Goal: Task Accomplishment & Management: Manage account settings

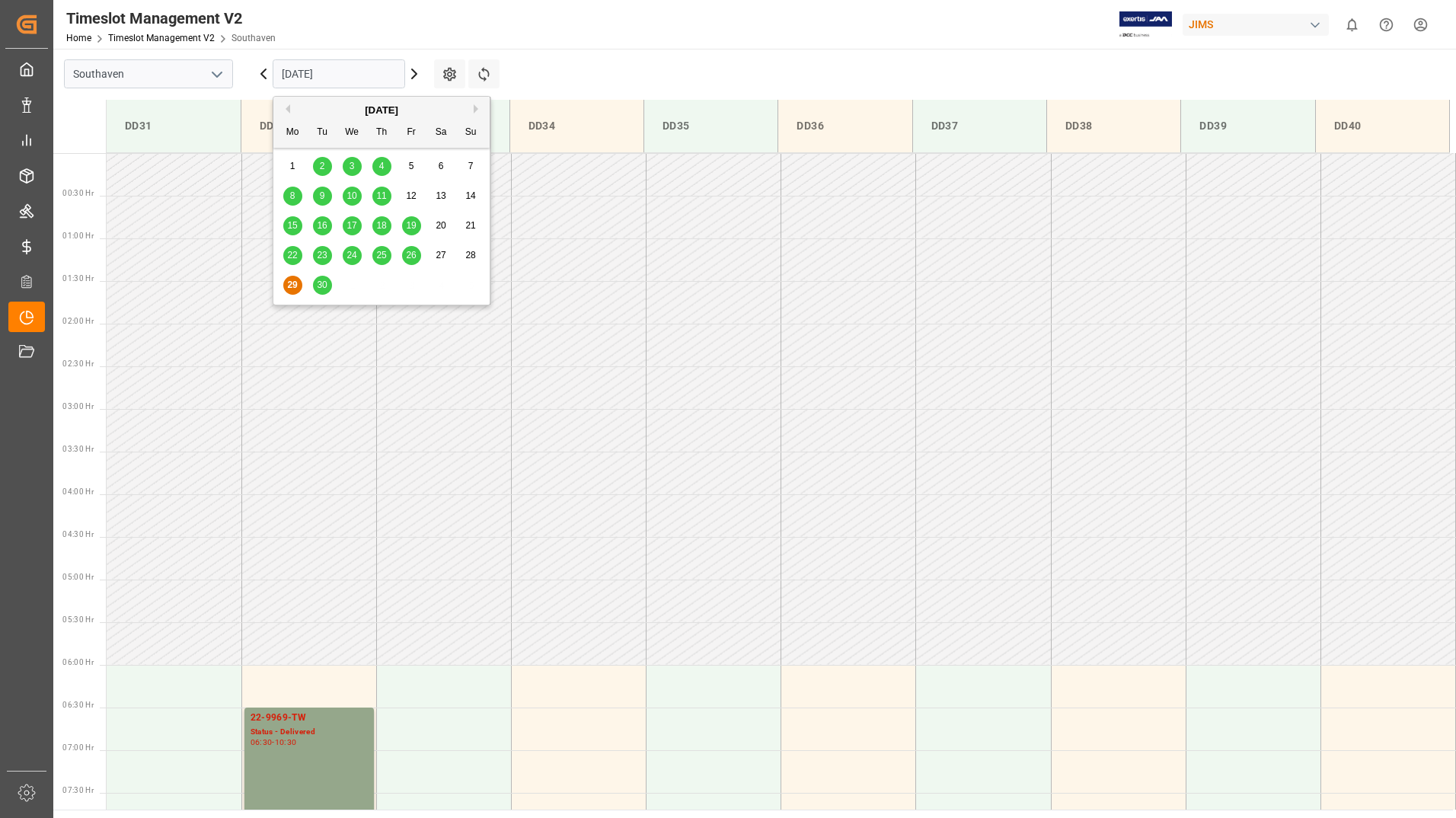
scroll to position [672, 0]
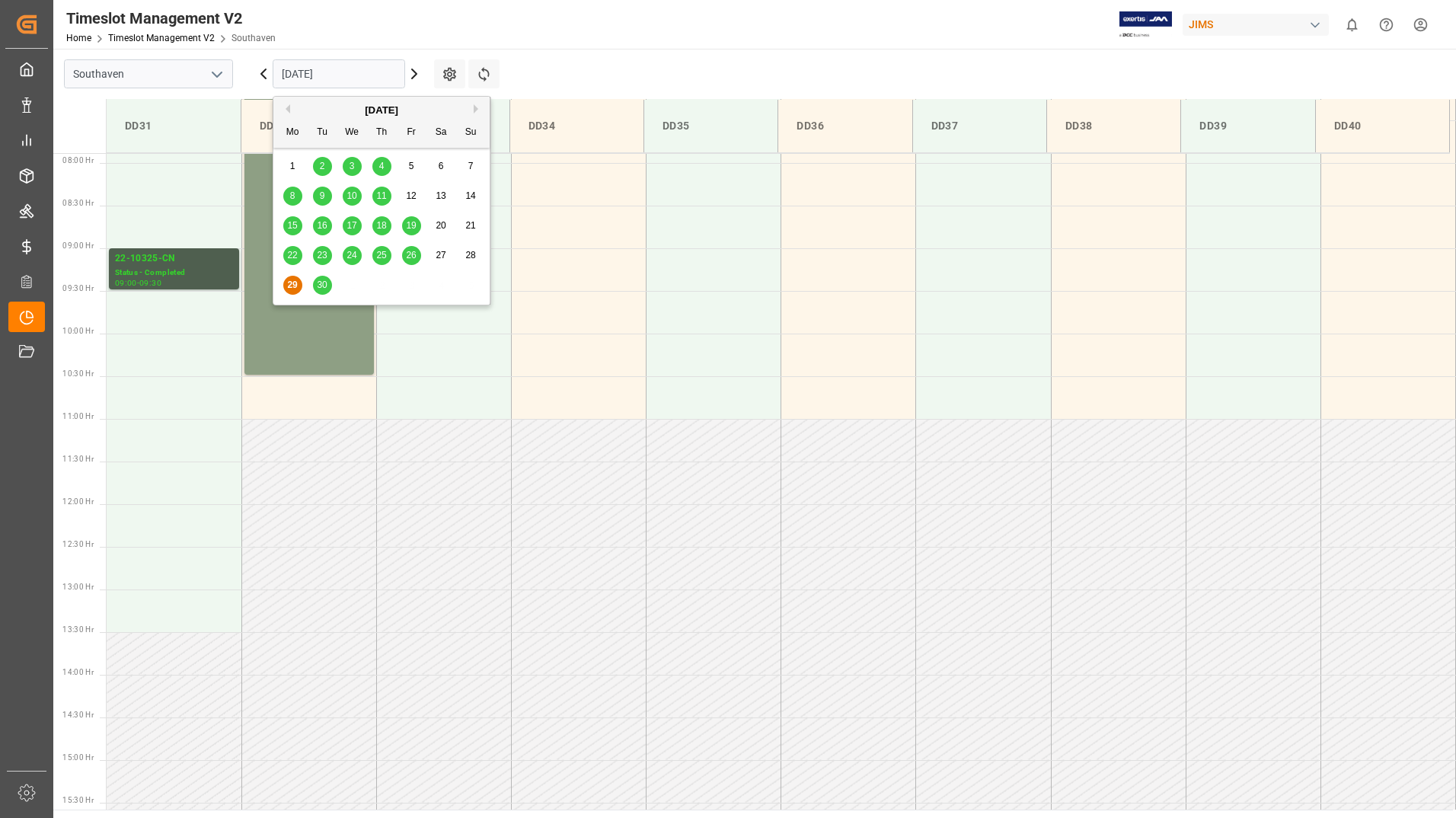
click at [258, 348] on div "22-9969-TW Status - Delivered 06:30 - 10:30" at bounding box center [309, 205] width 118 height 334
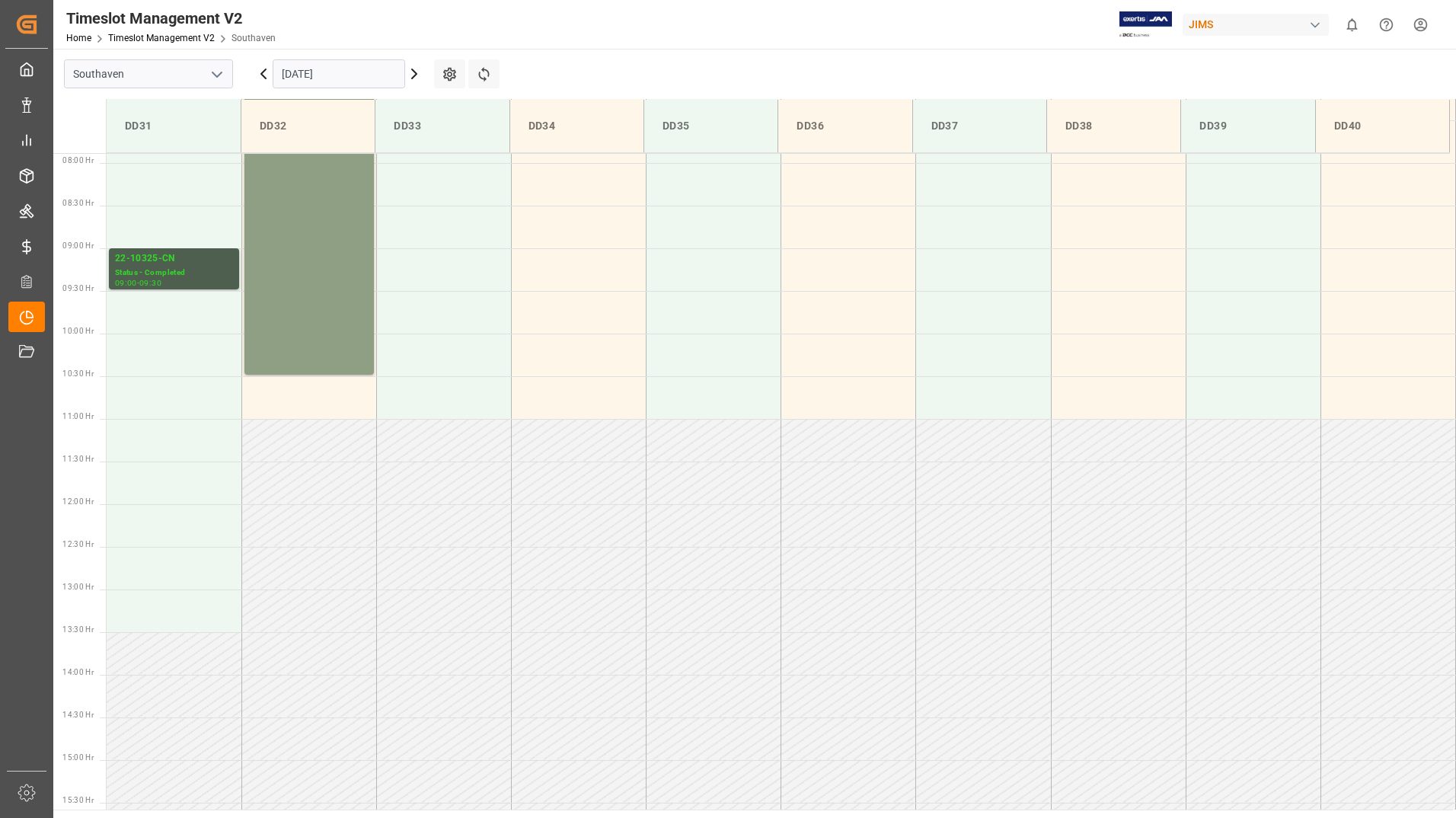
click at [300, 290] on div "22-9969-TW Status - Delivered 06:30 - 10:30" at bounding box center [309, 205] width 118 height 334
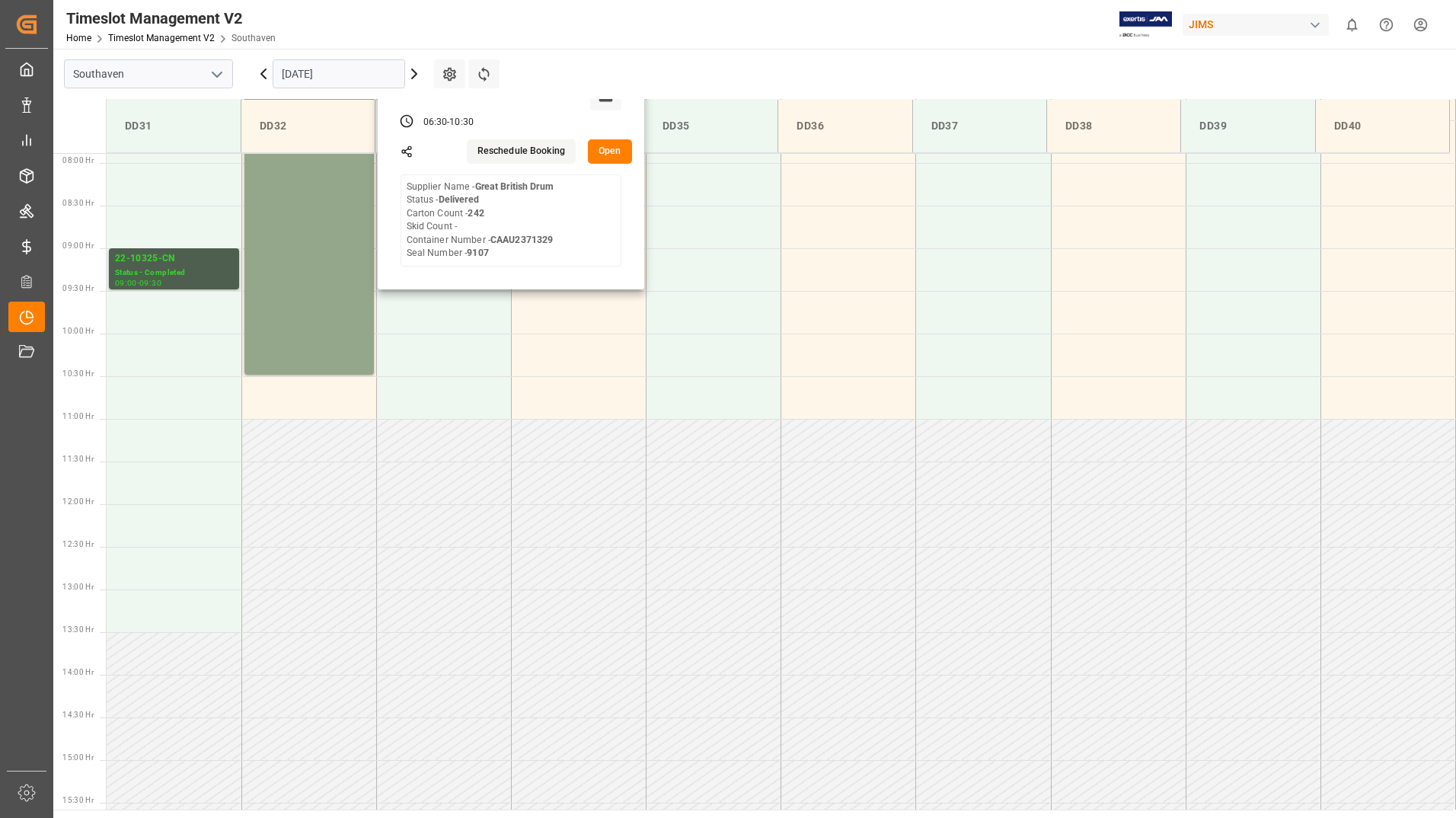
click at [612, 152] on button "Open" at bounding box center [609, 151] width 44 height 24
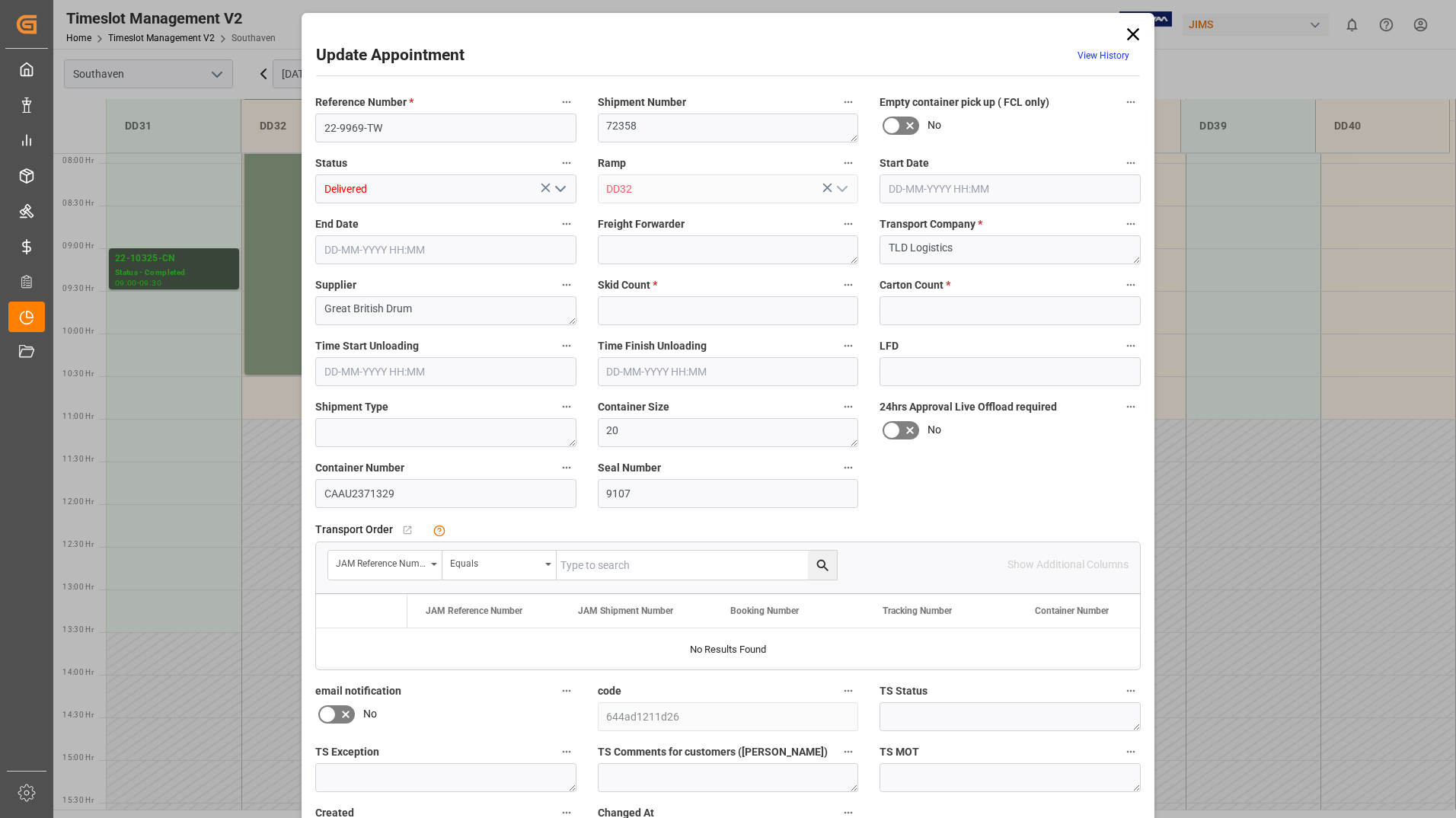
type input "0"
type input "242"
type input "[DATE] 06:30"
type input "[DATE] 10:30"
type input "[DATE] 12:49"
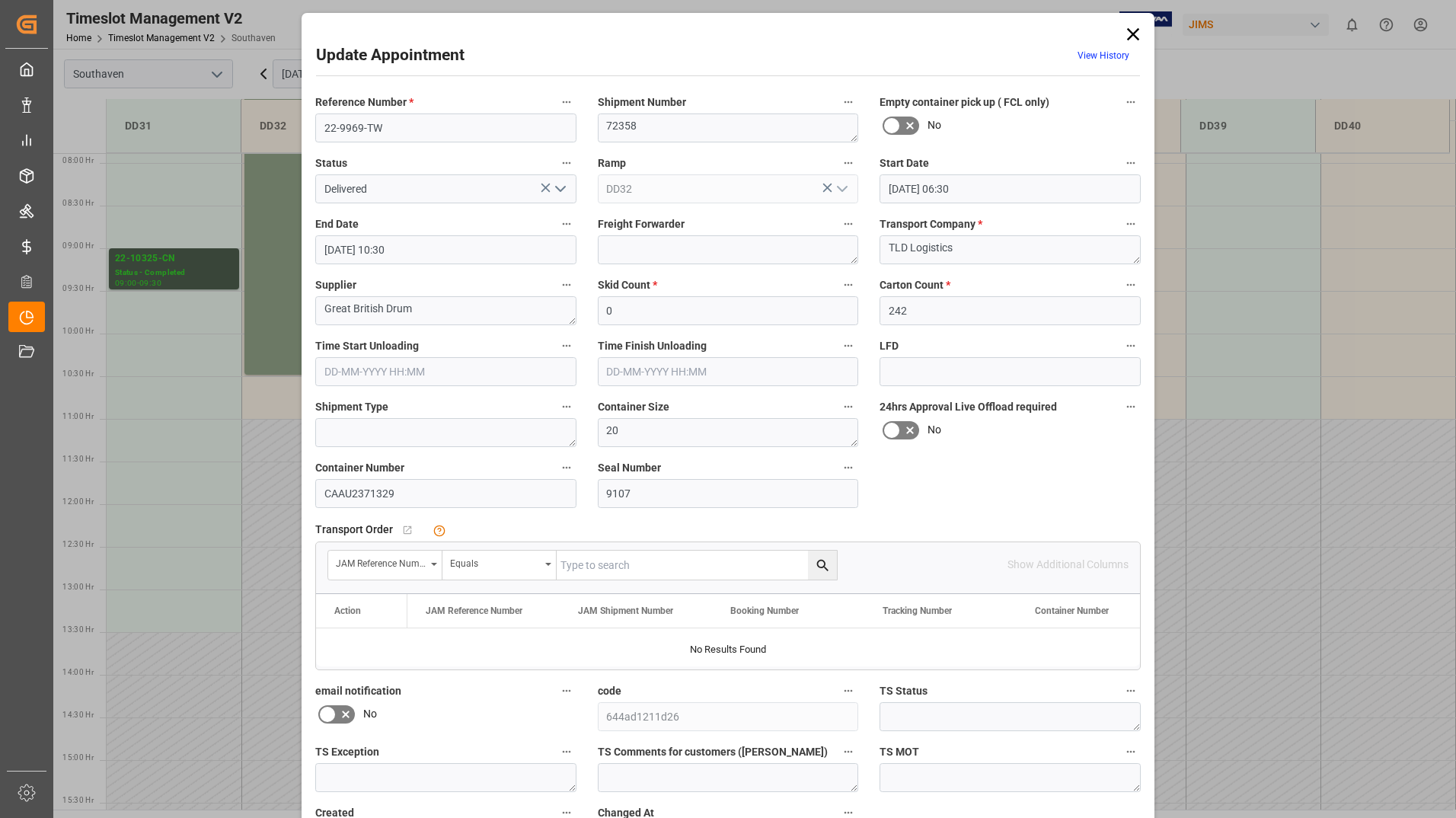
click at [560, 187] on icon "open menu" at bounding box center [560, 188] width 18 height 18
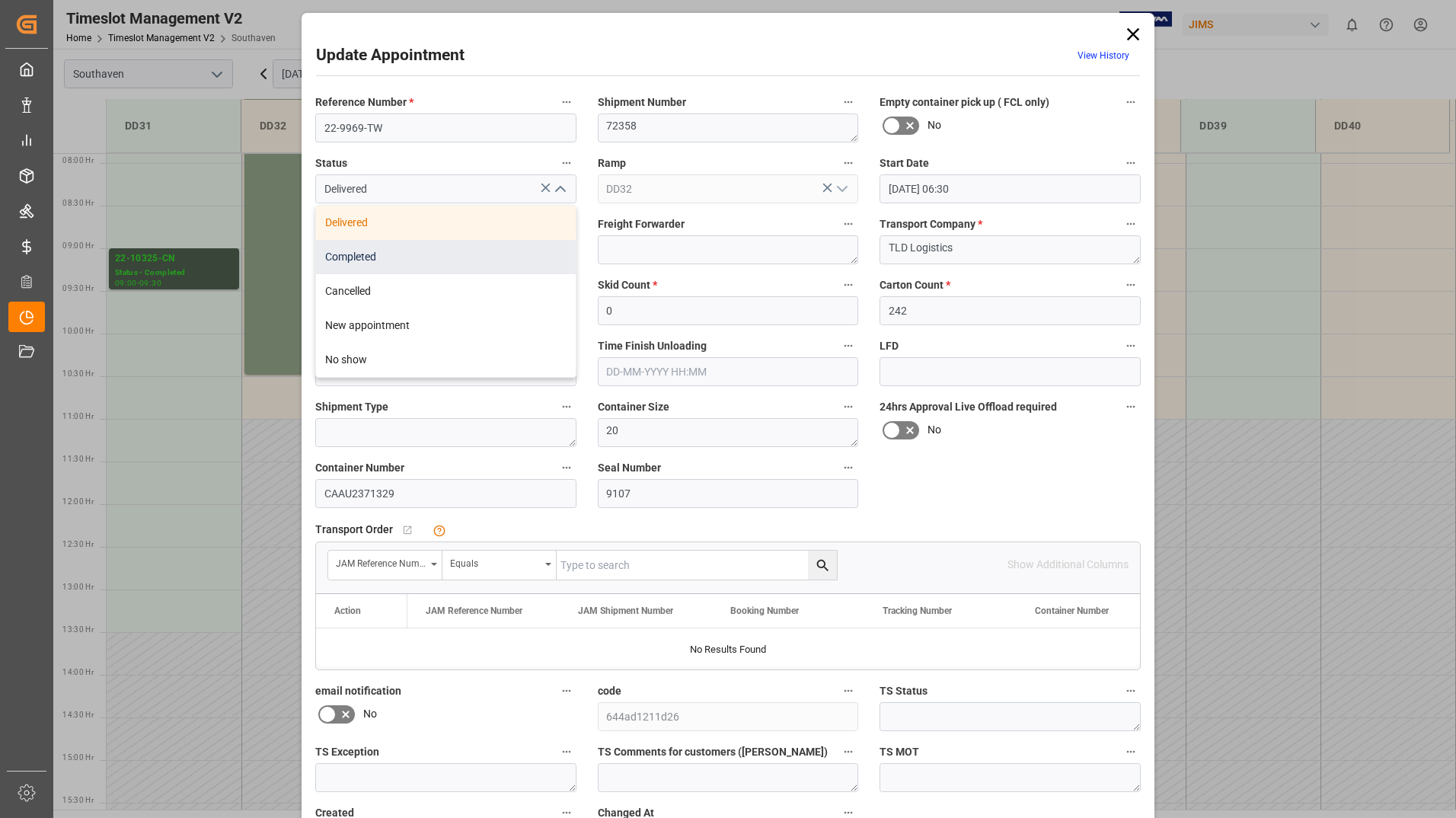
click at [531, 252] on div "Completed" at bounding box center [446, 257] width 260 height 34
type input "Completed"
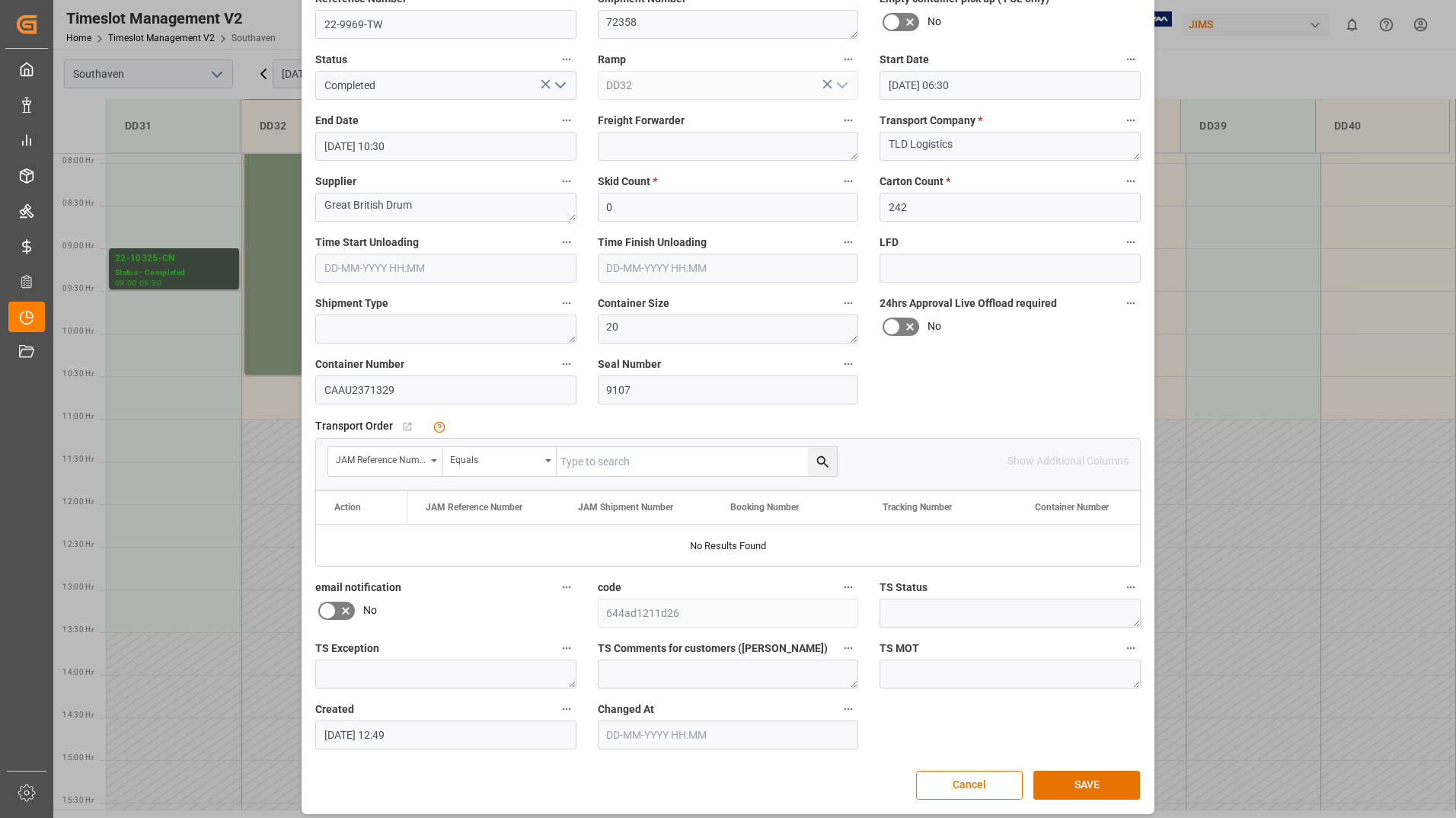
scroll to position [113, 0]
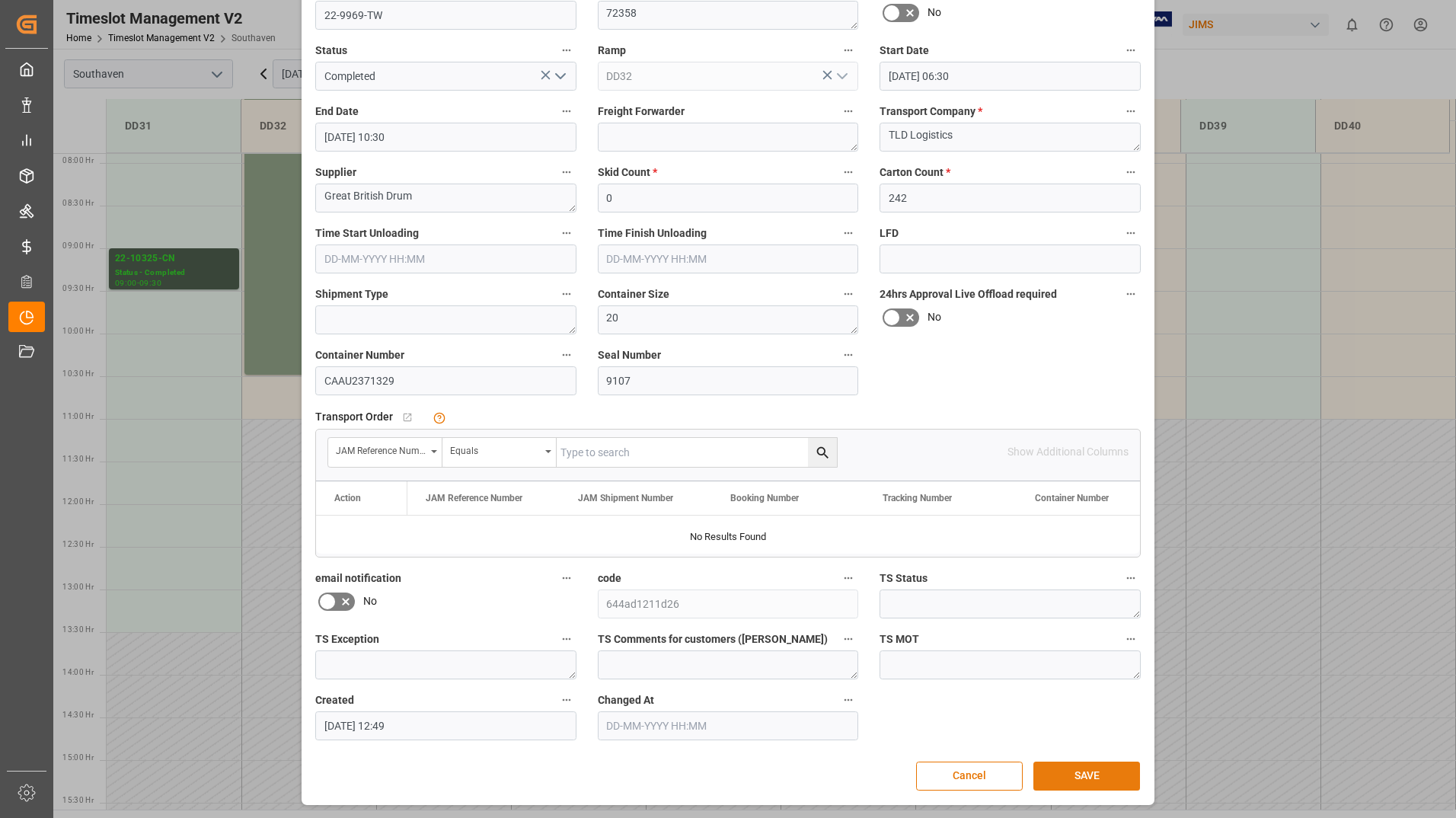
click at [1047, 772] on button "SAVE" at bounding box center [1086, 775] width 107 height 29
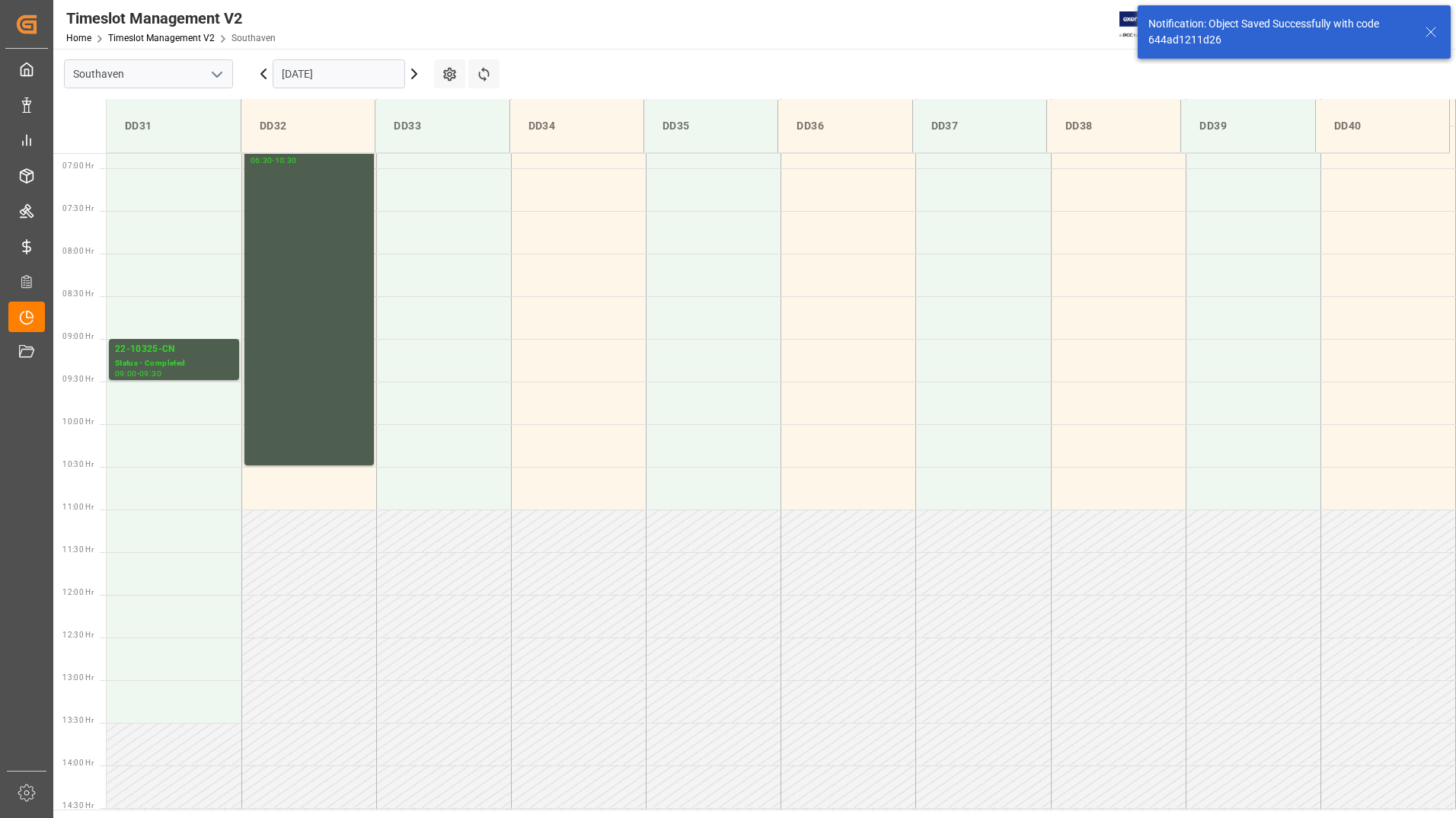
scroll to position [758, 0]
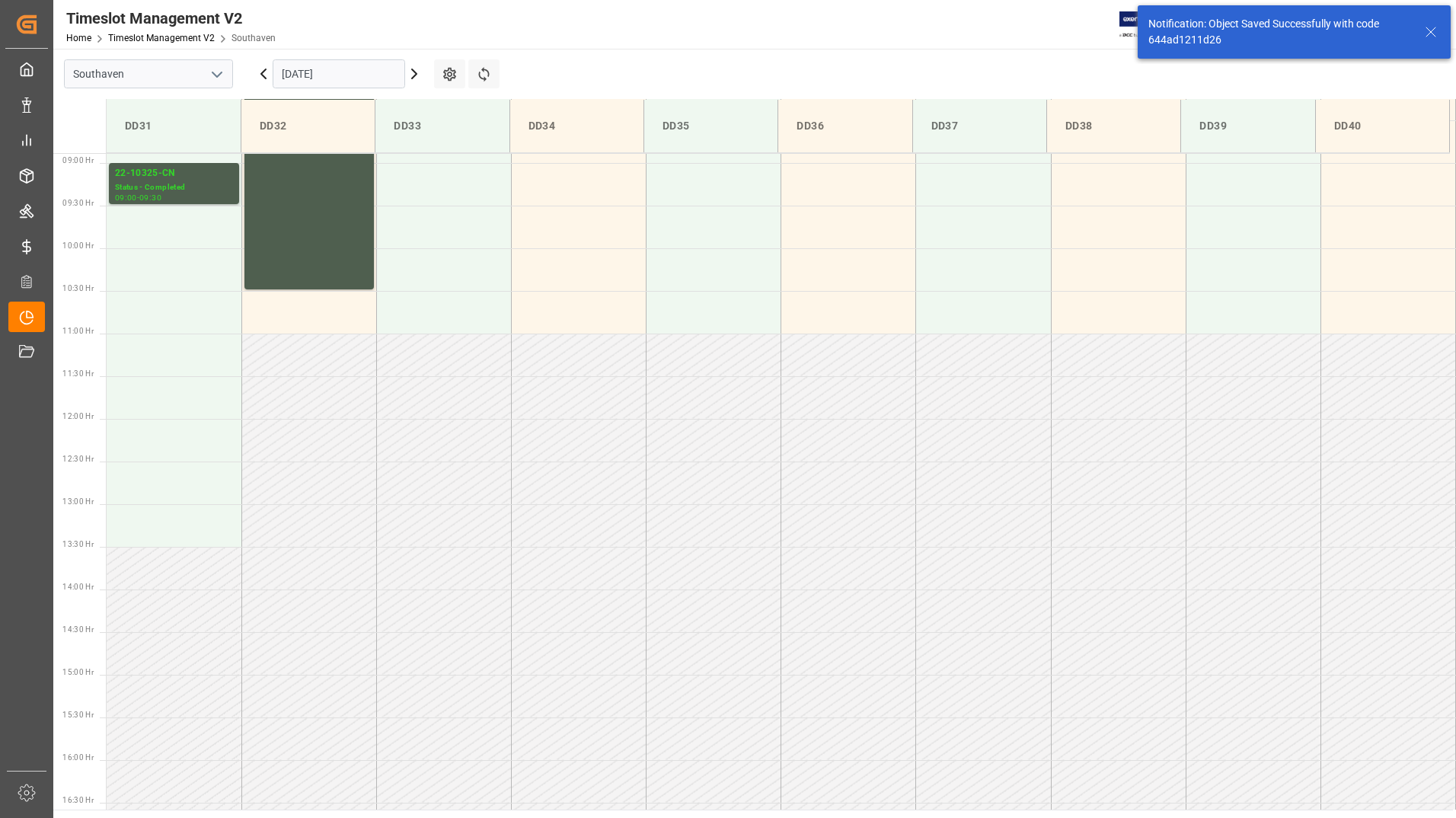
click at [339, 72] on input "[DATE]" at bounding box center [339, 73] width 132 height 29
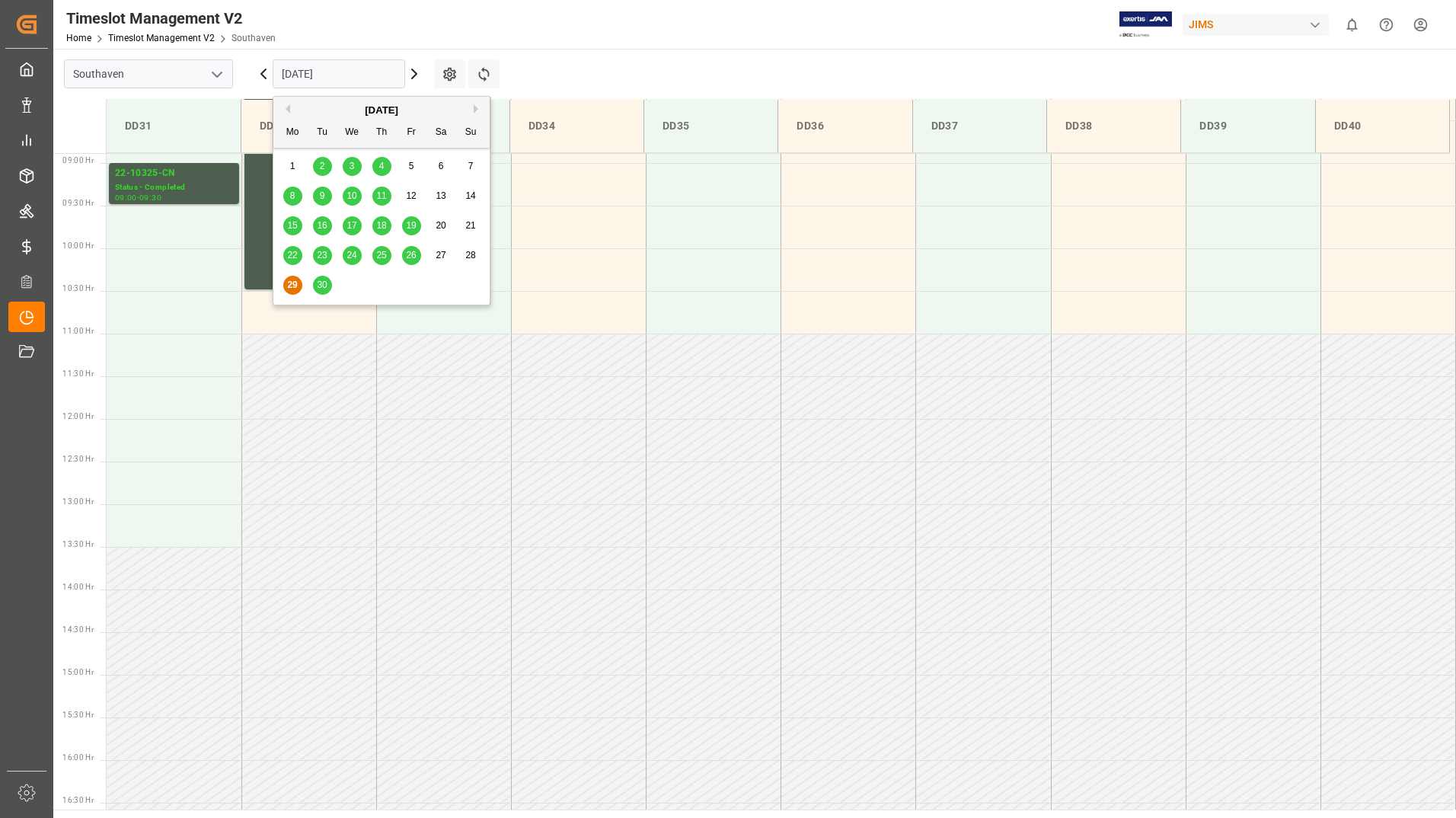
click at [325, 288] on span "30" at bounding box center [321, 285] width 10 height 11
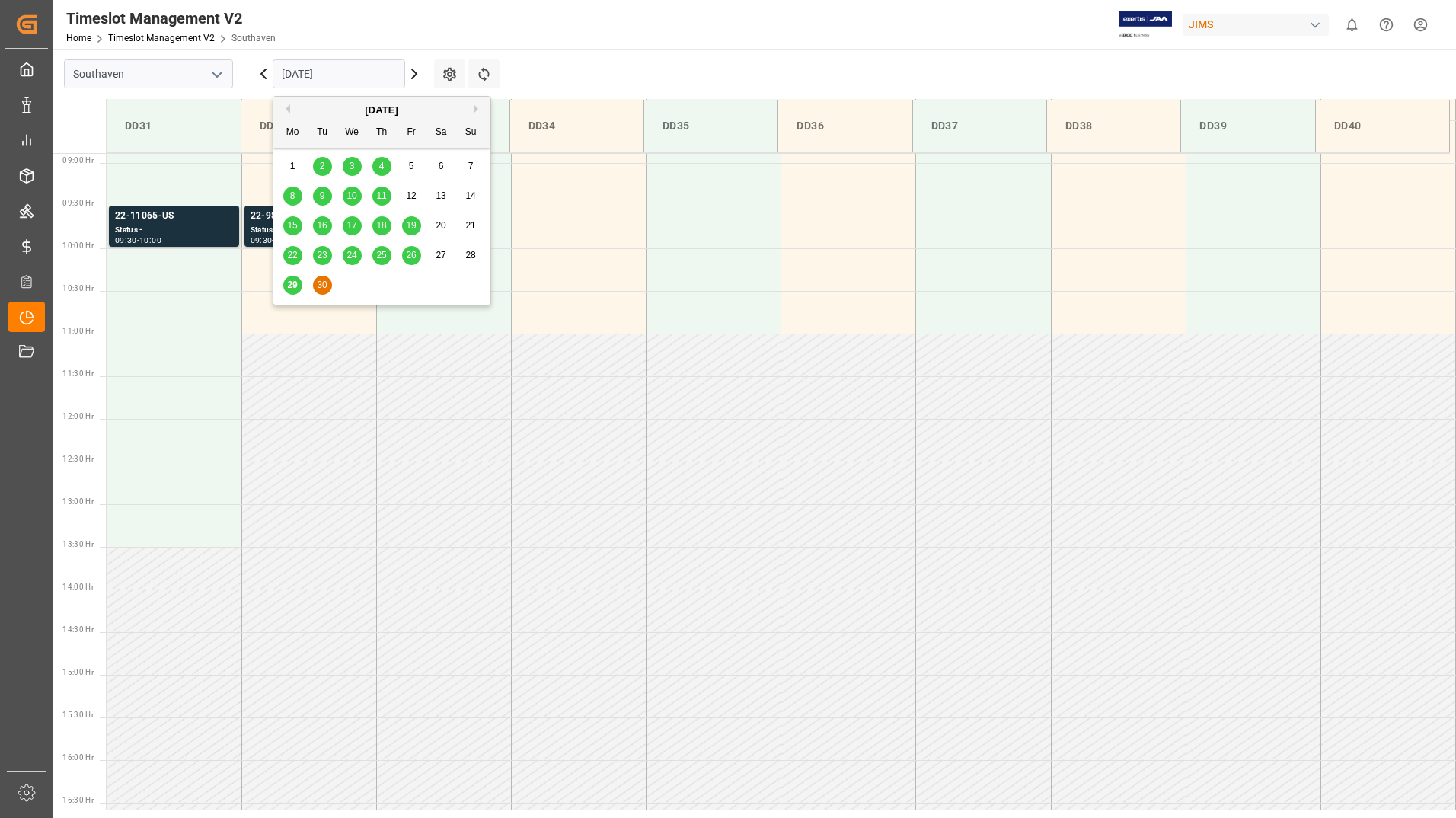
click at [358, 77] on input "[DATE]" at bounding box center [339, 73] width 132 height 29
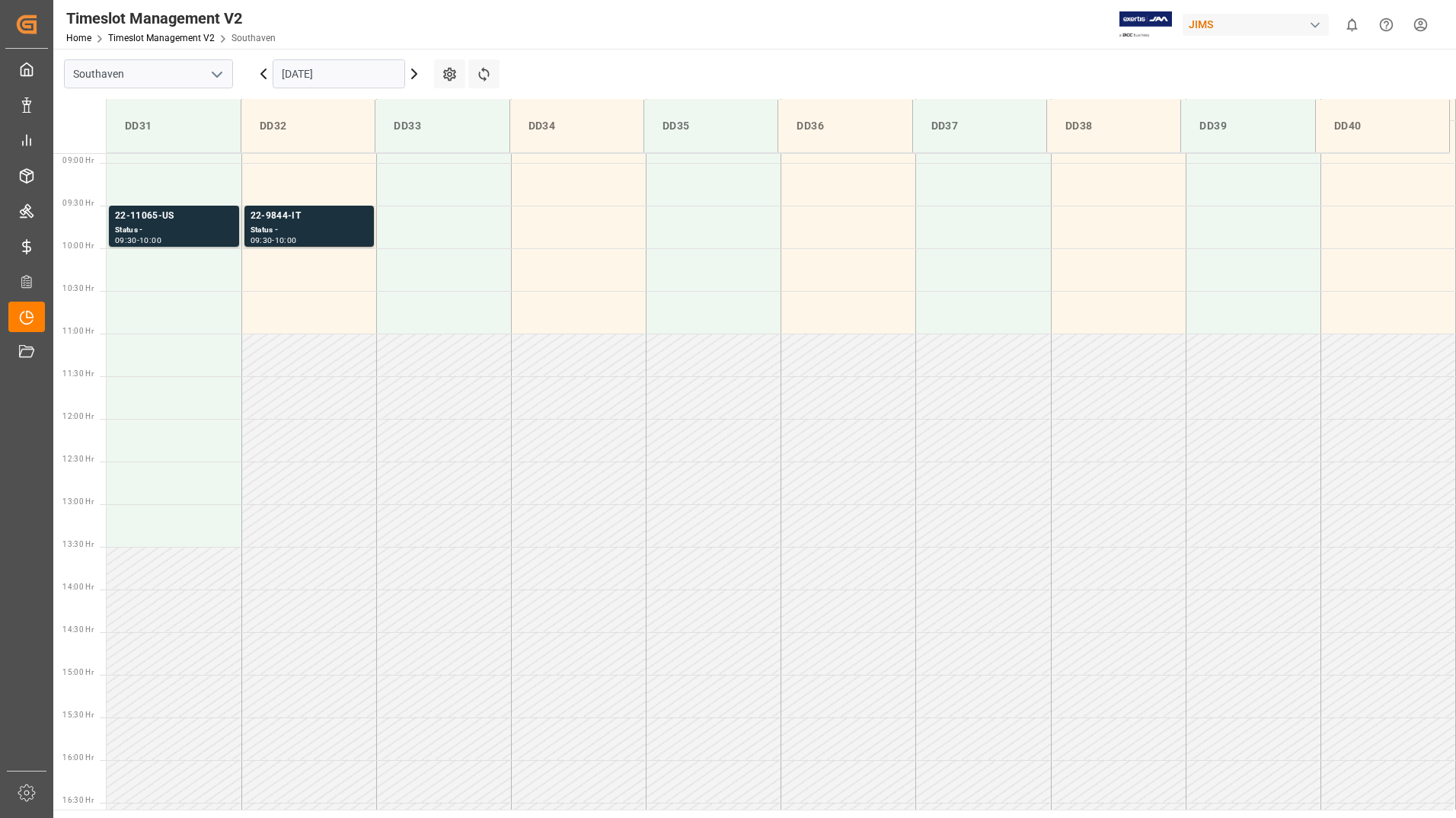
click at [416, 74] on icon at bounding box center [414, 74] width 5 height 9
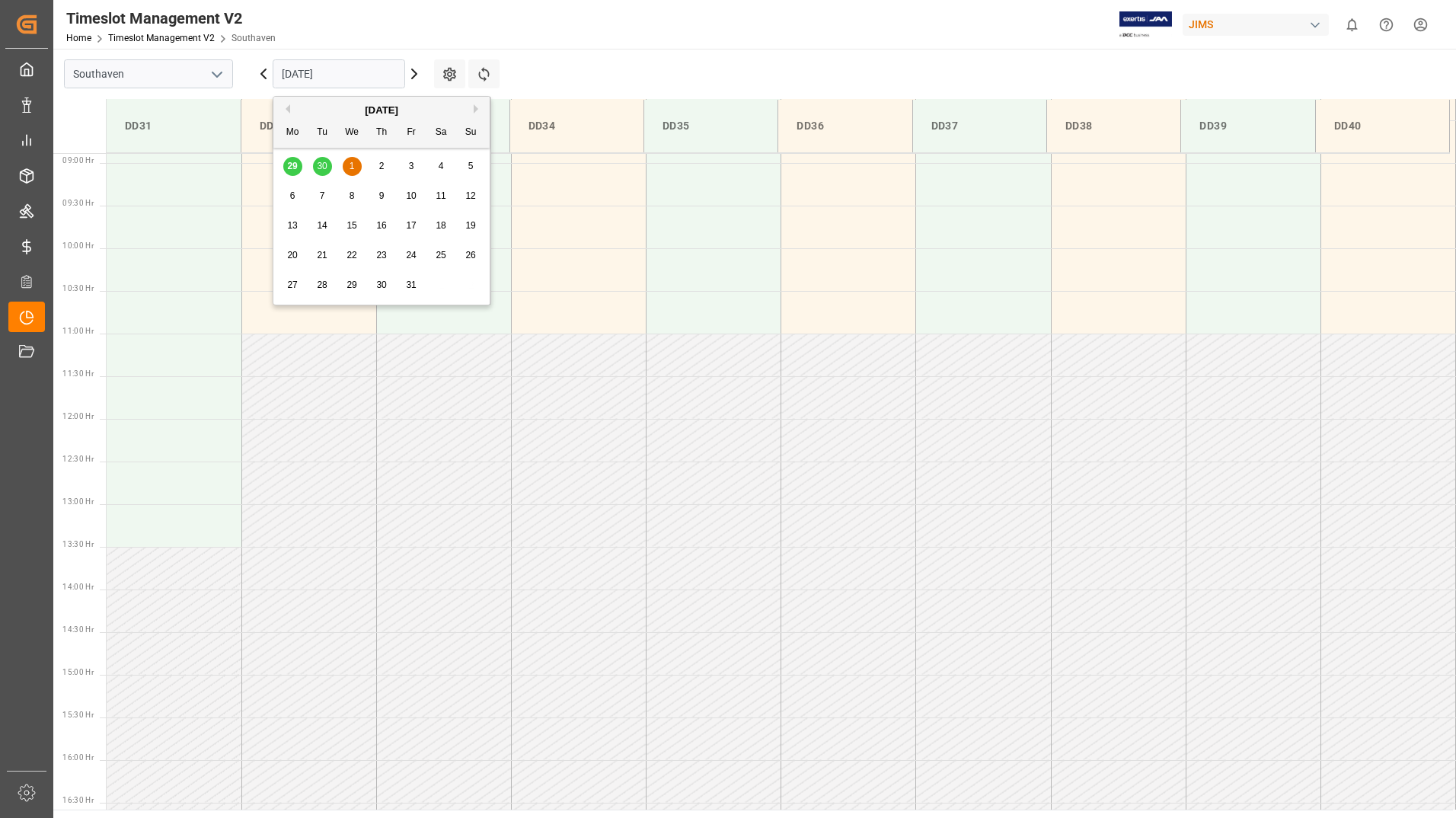
click at [342, 73] on input "[DATE]" at bounding box center [339, 73] width 132 height 29
click at [385, 167] on div "2" at bounding box center [381, 167] width 19 height 18
click at [325, 68] on input "[DATE]" at bounding box center [339, 73] width 132 height 29
click at [353, 164] on span "1" at bounding box center [352, 166] width 5 height 11
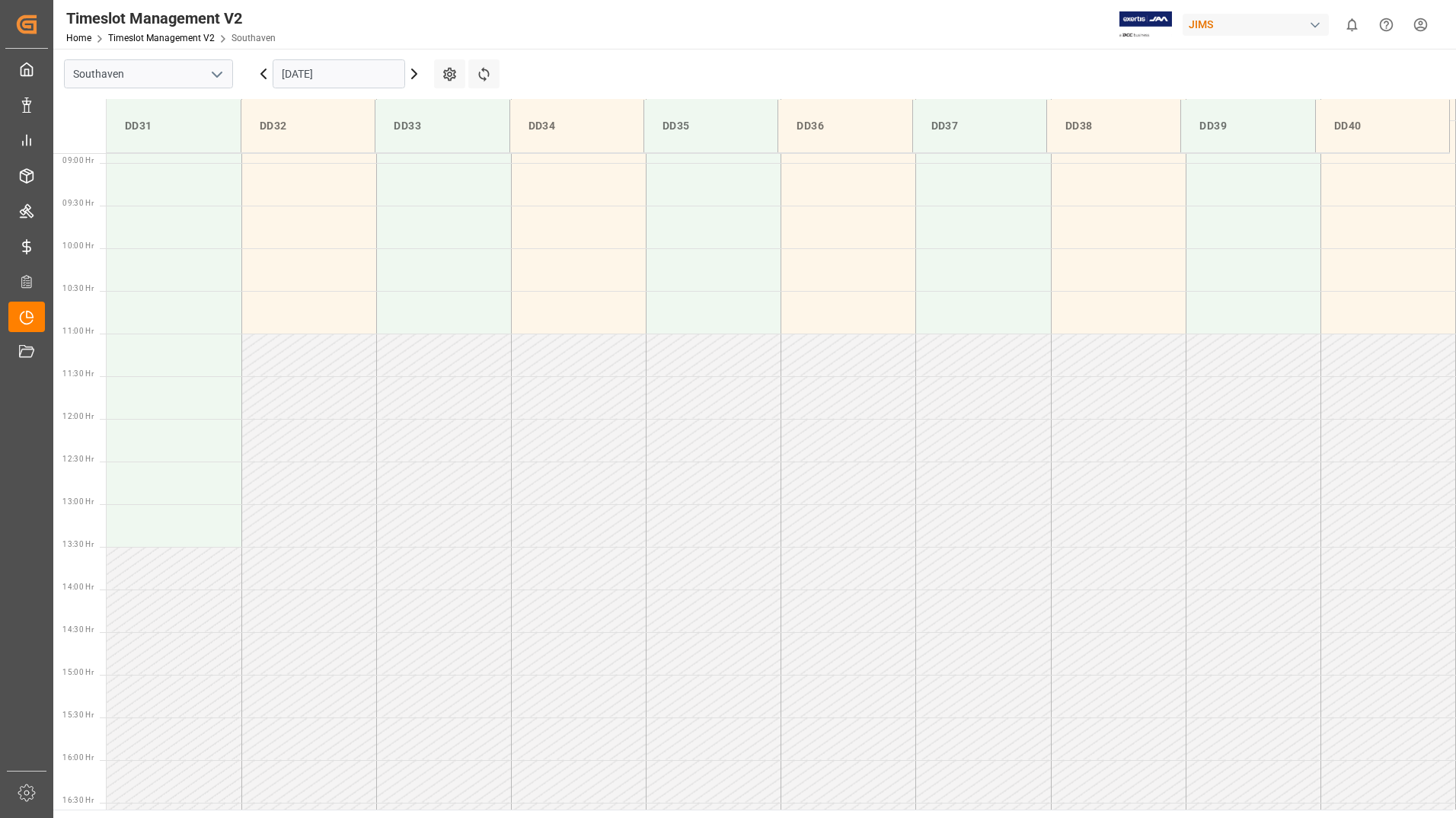
click at [350, 71] on input "[DATE]" at bounding box center [339, 73] width 132 height 29
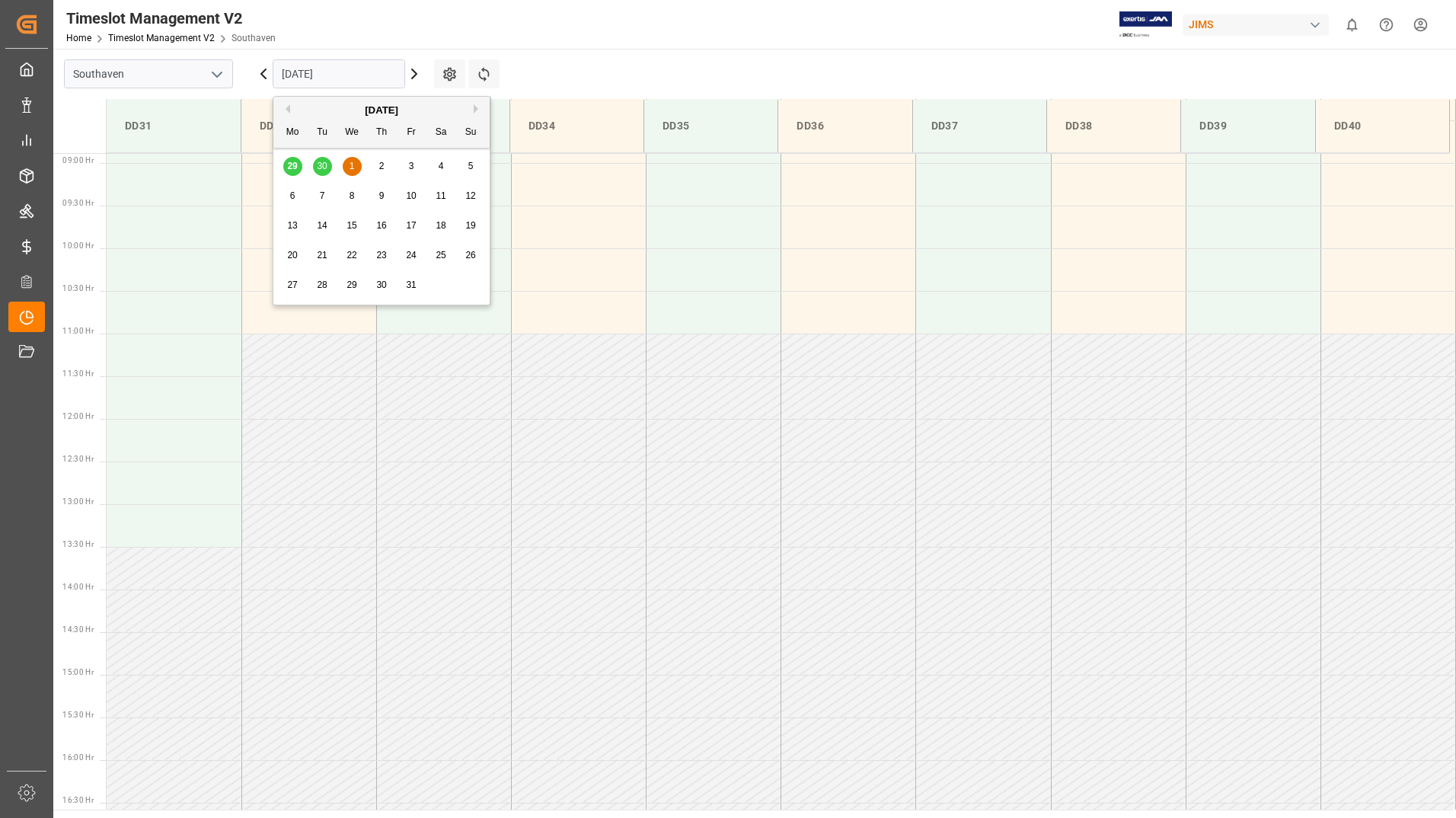
click at [293, 168] on div "29 30 1 2 3 4 5" at bounding box center [381, 167] width 208 height 30
click at [292, 169] on div "29 30 1 2 3 4 5" at bounding box center [381, 167] width 208 height 30
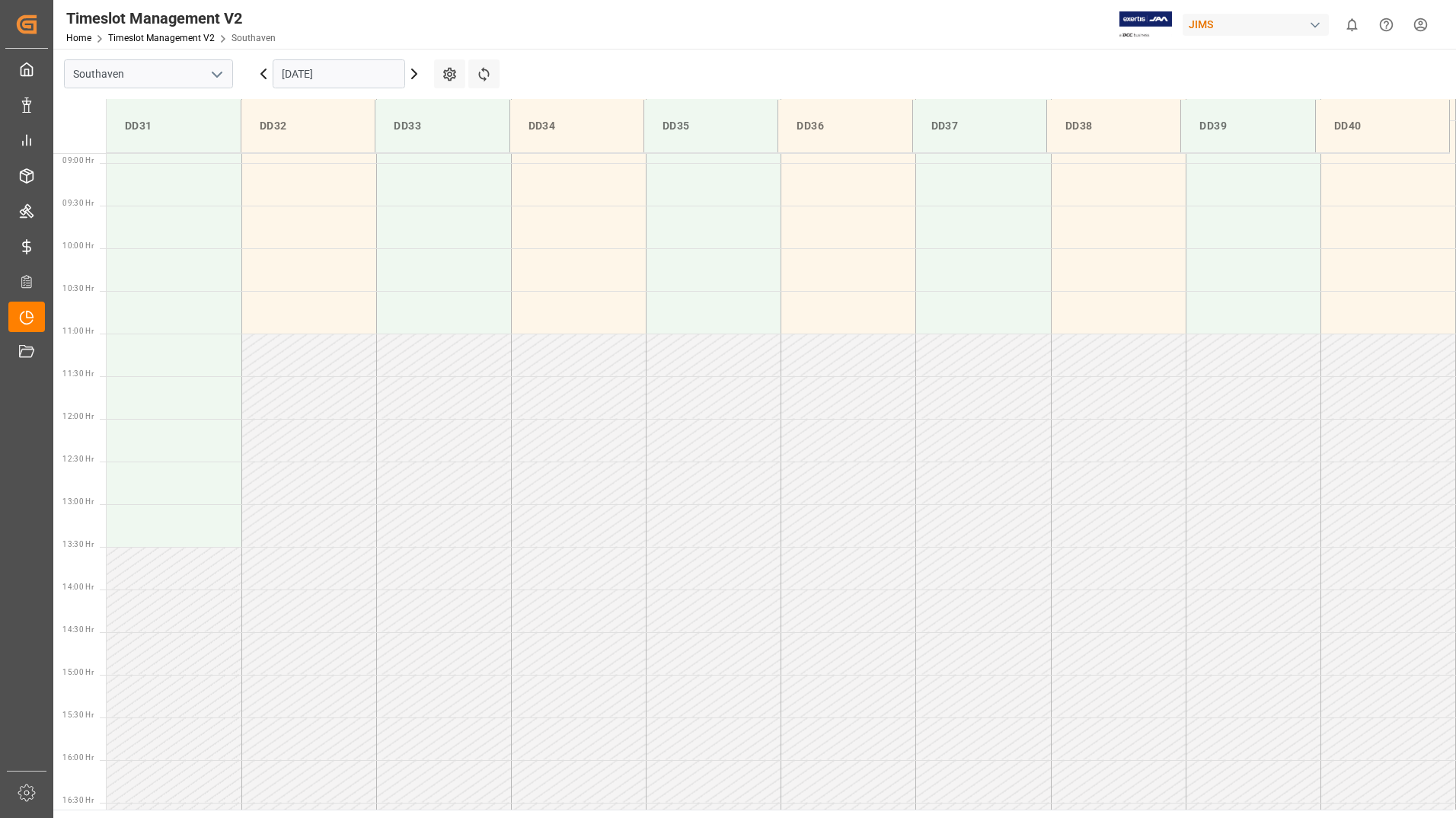
click at [265, 77] on icon at bounding box center [264, 74] width 5 height 9
